Goal: Navigation & Orientation: Understand site structure

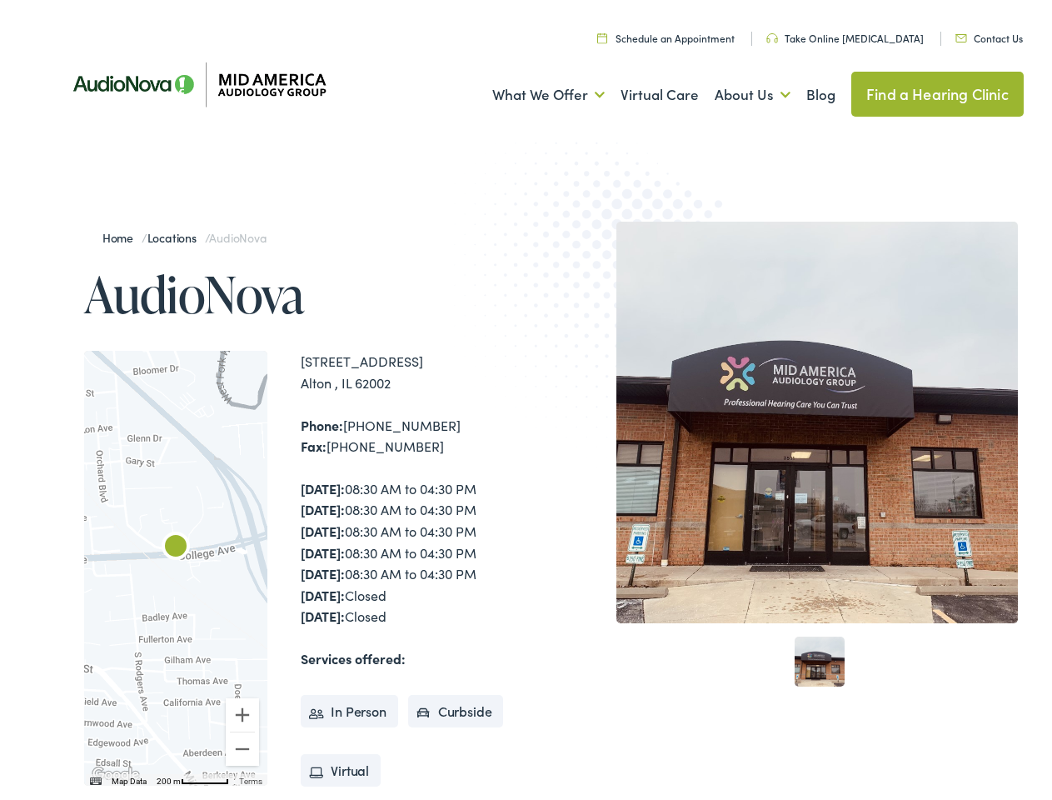
click at [526, 400] on img at bounding box center [617, 285] width 326 height 356
click at [533, 90] on link "What We Offer" at bounding box center [548, 90] width 112 height 62
click at [735, 90] on link "About Us" at bounding box center [753, 90] width 76 height 62
click at [176, 563] on div at bounding box center [175, 563] width 183 height 435
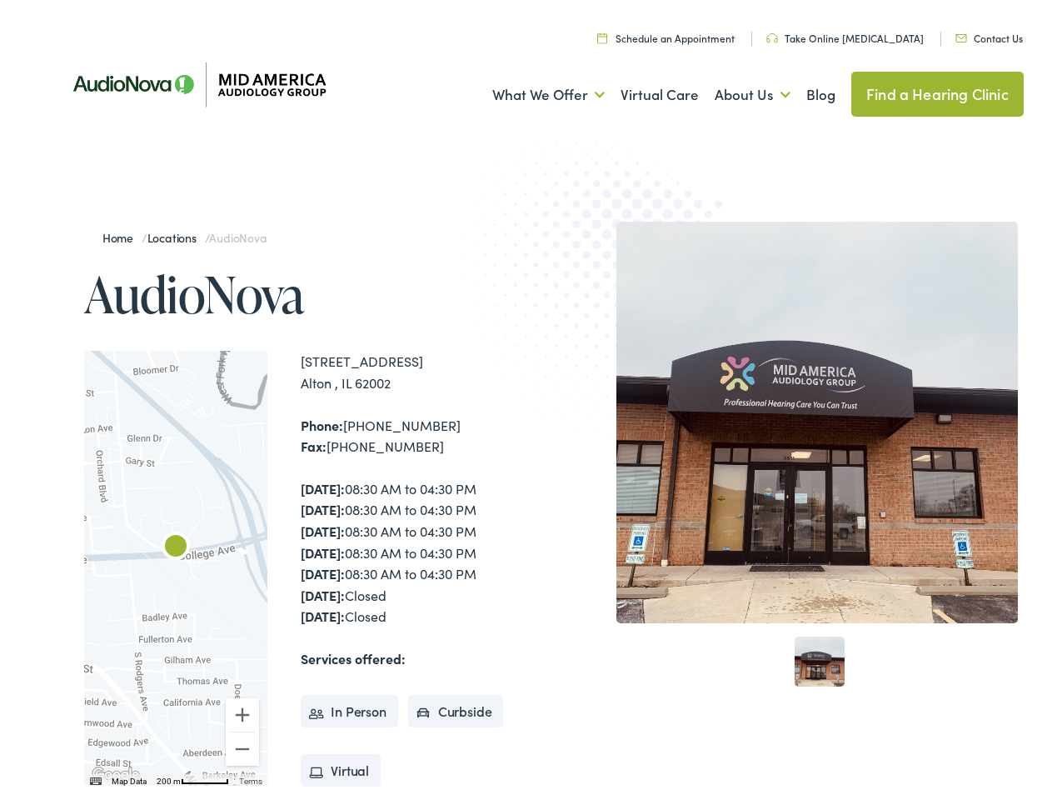
click at [176, 563] on div at bounding box center [175, 563] width 183 height 435
click at [176, 543] on img "AudioNova" at bounding box center [176, 543] width 40 height 40
click at [242, 710] on button "Zoom in" at bounding box center [242, 709] width 33 height 33
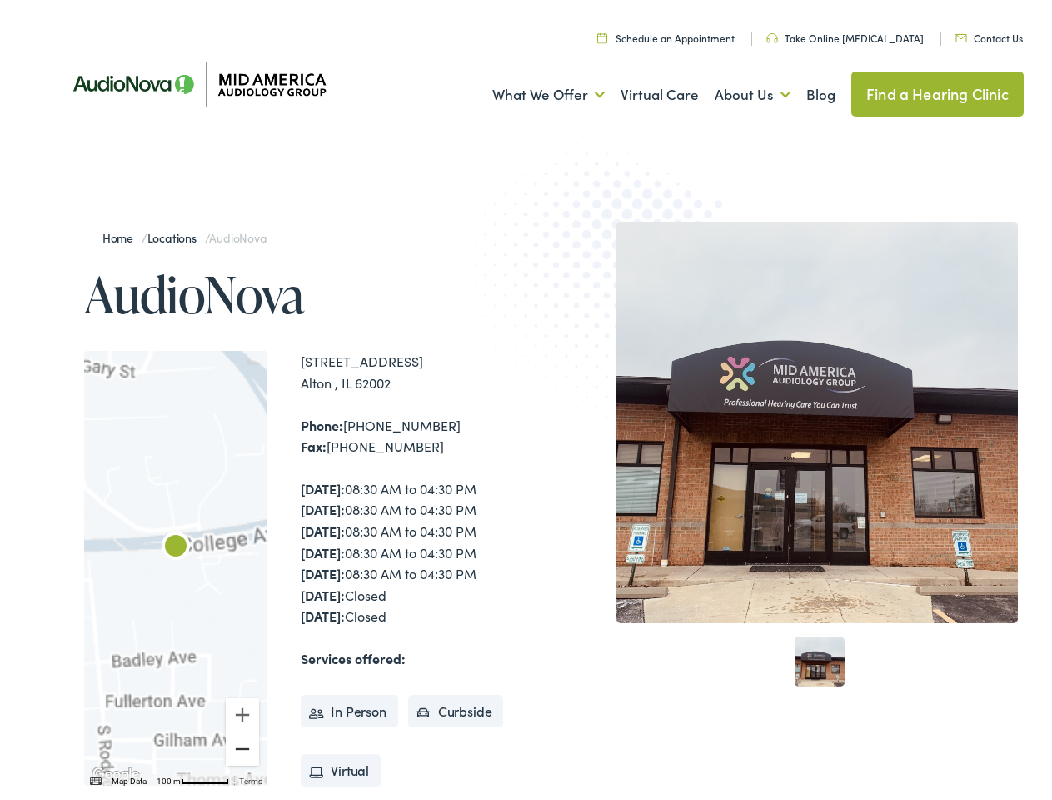
click at [242, 744] on button "Zoom out" at bounding box center [242, 743] width 33 height 33
click at [94, 777] on img "Keyboard shortcuts" at bounding box center [96, 775] width 12 height 7
